Goal: Information Seeking & Learning: Learn about a topic

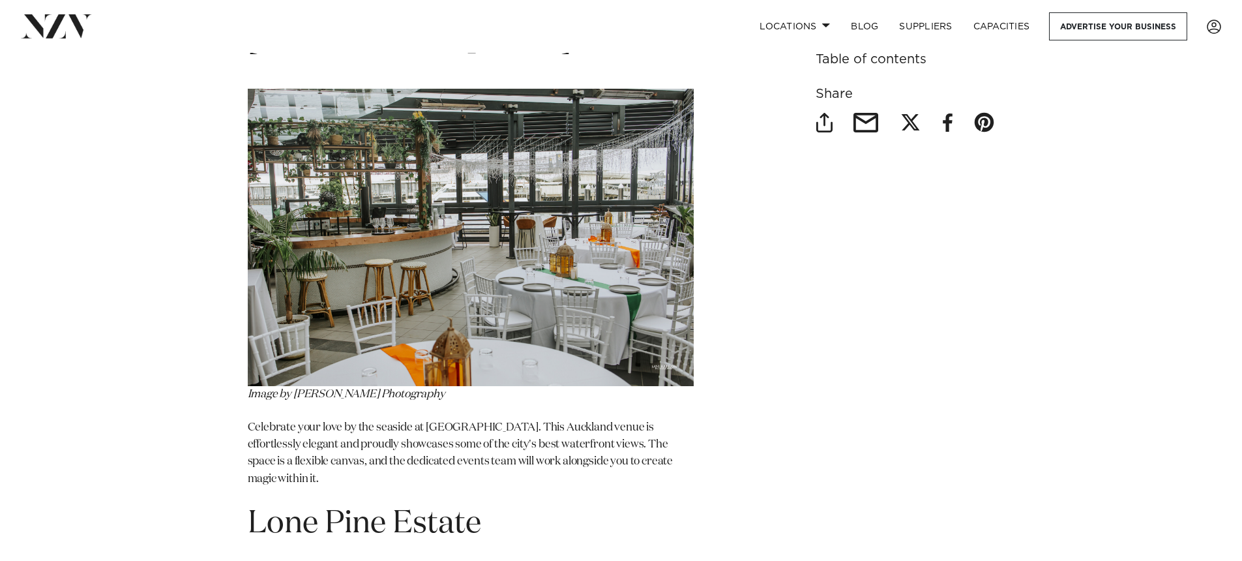
scroll to position [1133, 0]
click at [445, 117] on img at bounding box center [471, 236] width 446 height 297
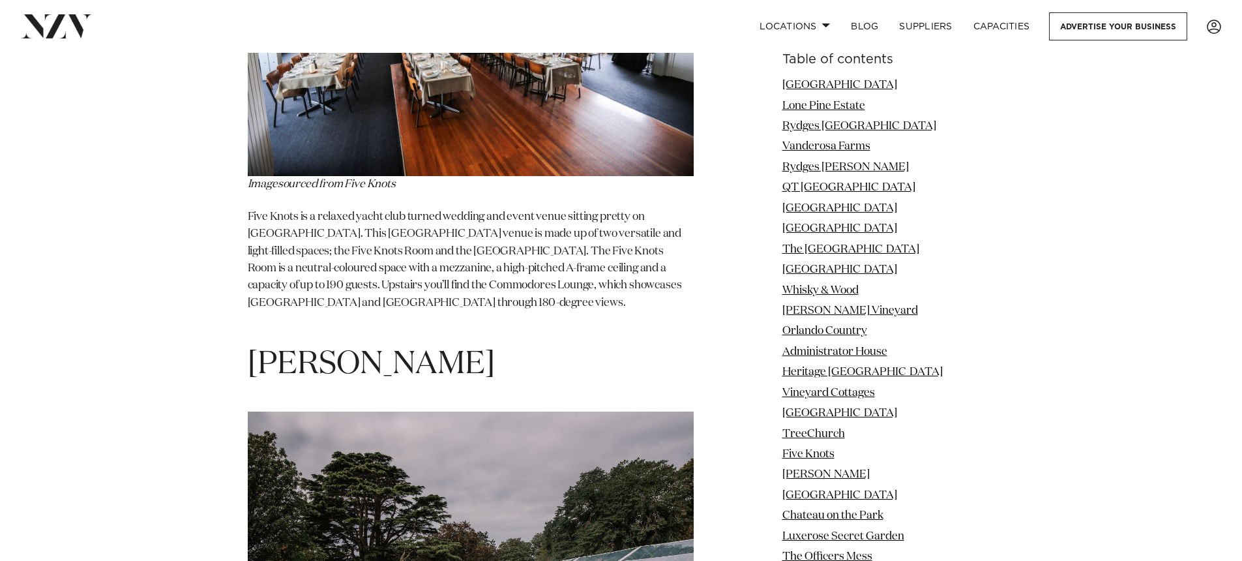
scroll to position [11252, 0]
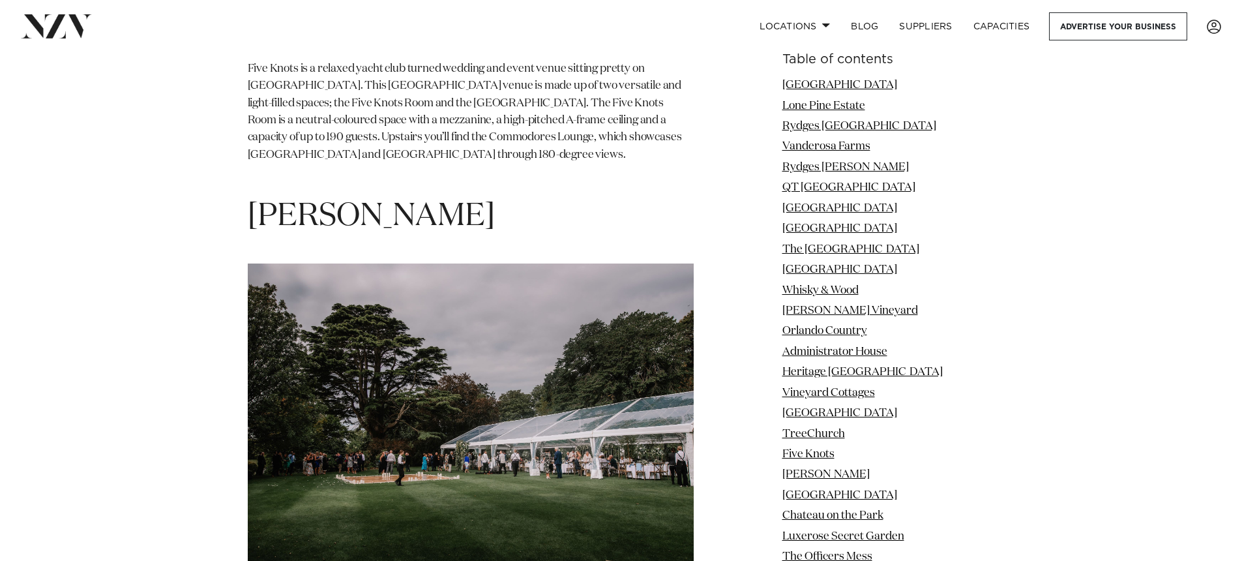
click at [500, 263] on img at bounding box center [471, 412] width 446 height 298
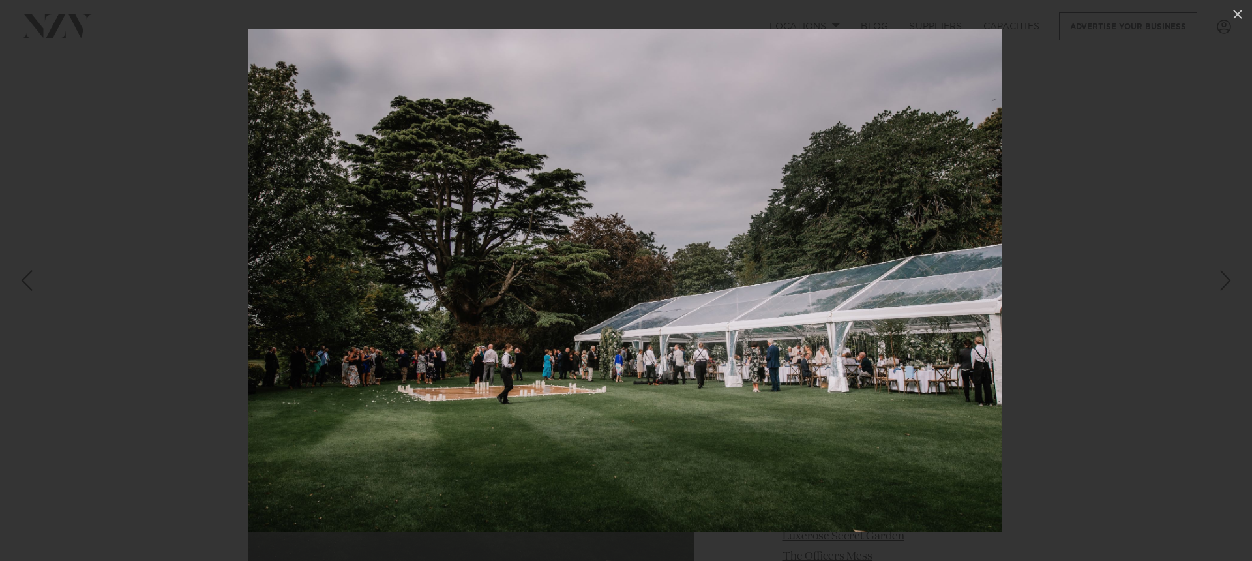
click at [501, 240] on img at bounding box center [625, 280] width 754 height 503
click at [1, 234] on div at bounding box center [626, 280] width 1252 height 561
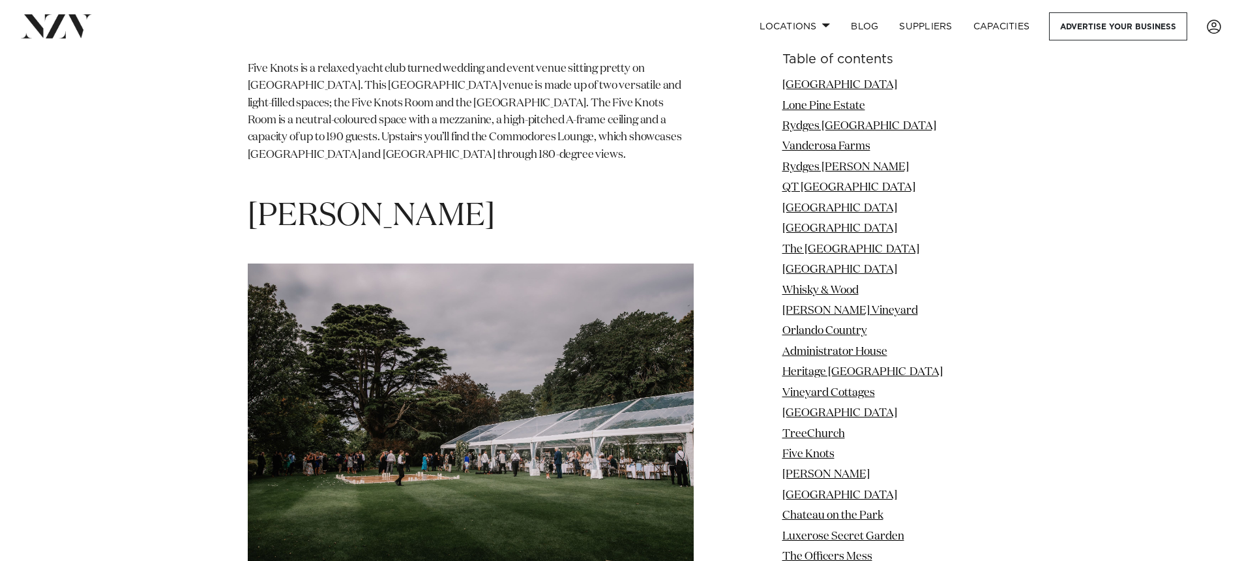
click at [471, 363] on img at bounding box center [471, 412] width 446 height 298
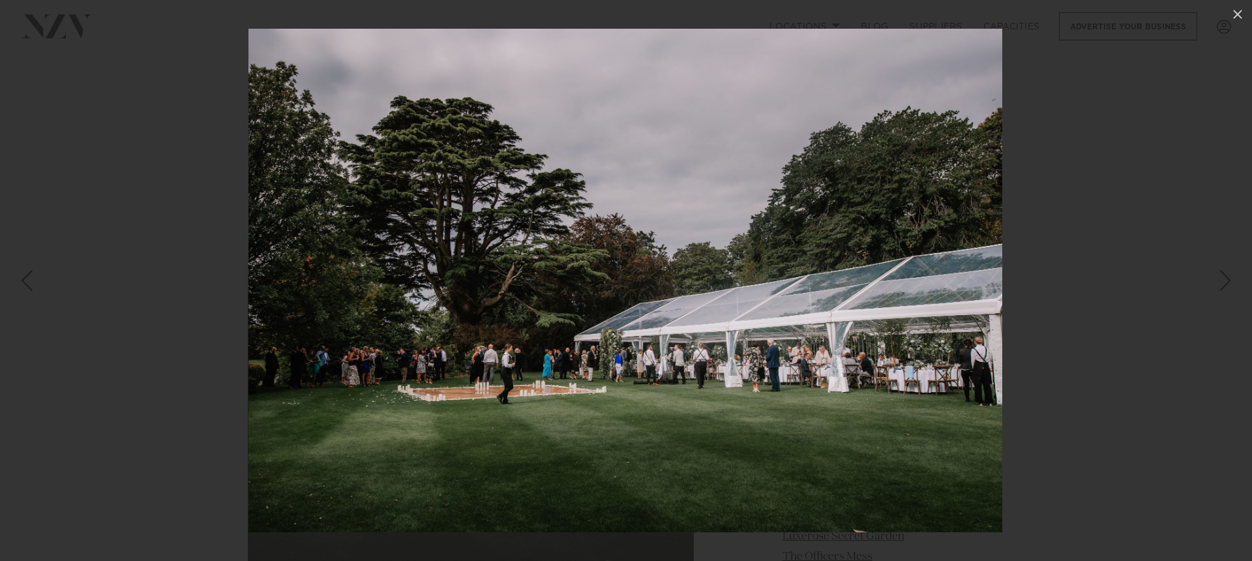
drag, startPoint x: 1165, startPoint y: 209, endPoint x: 1127, endPoint y: 243, distance: 51.3
click at [1165, 209] on div at bounding box center [626, 280] width 1252 height 561
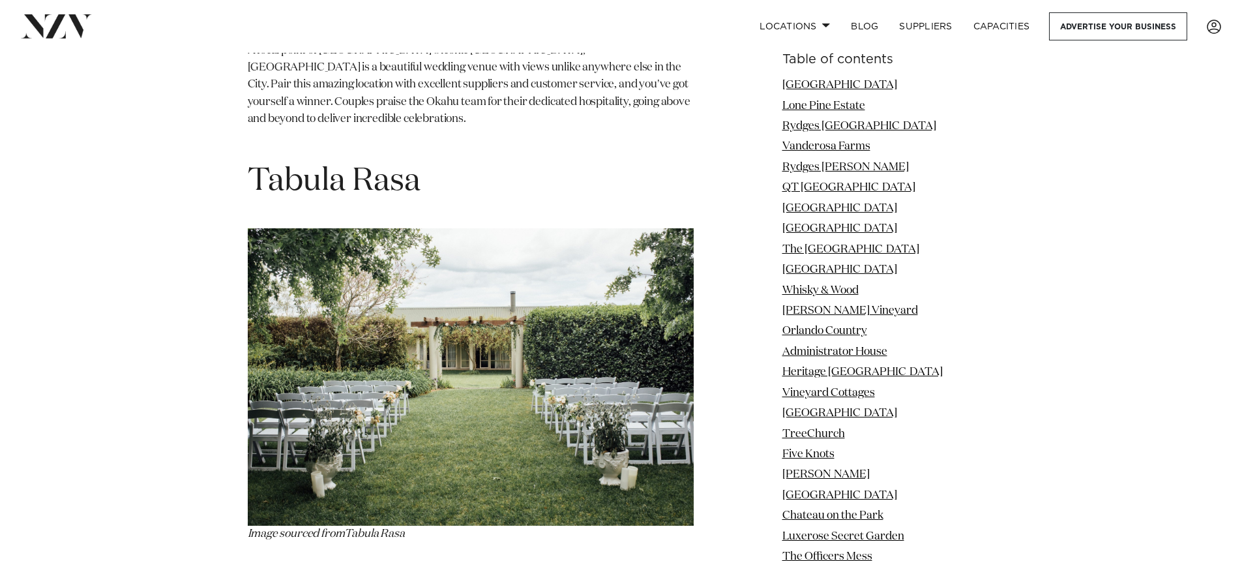
scroll to position [17962, 0]
